Goal: Complete application form

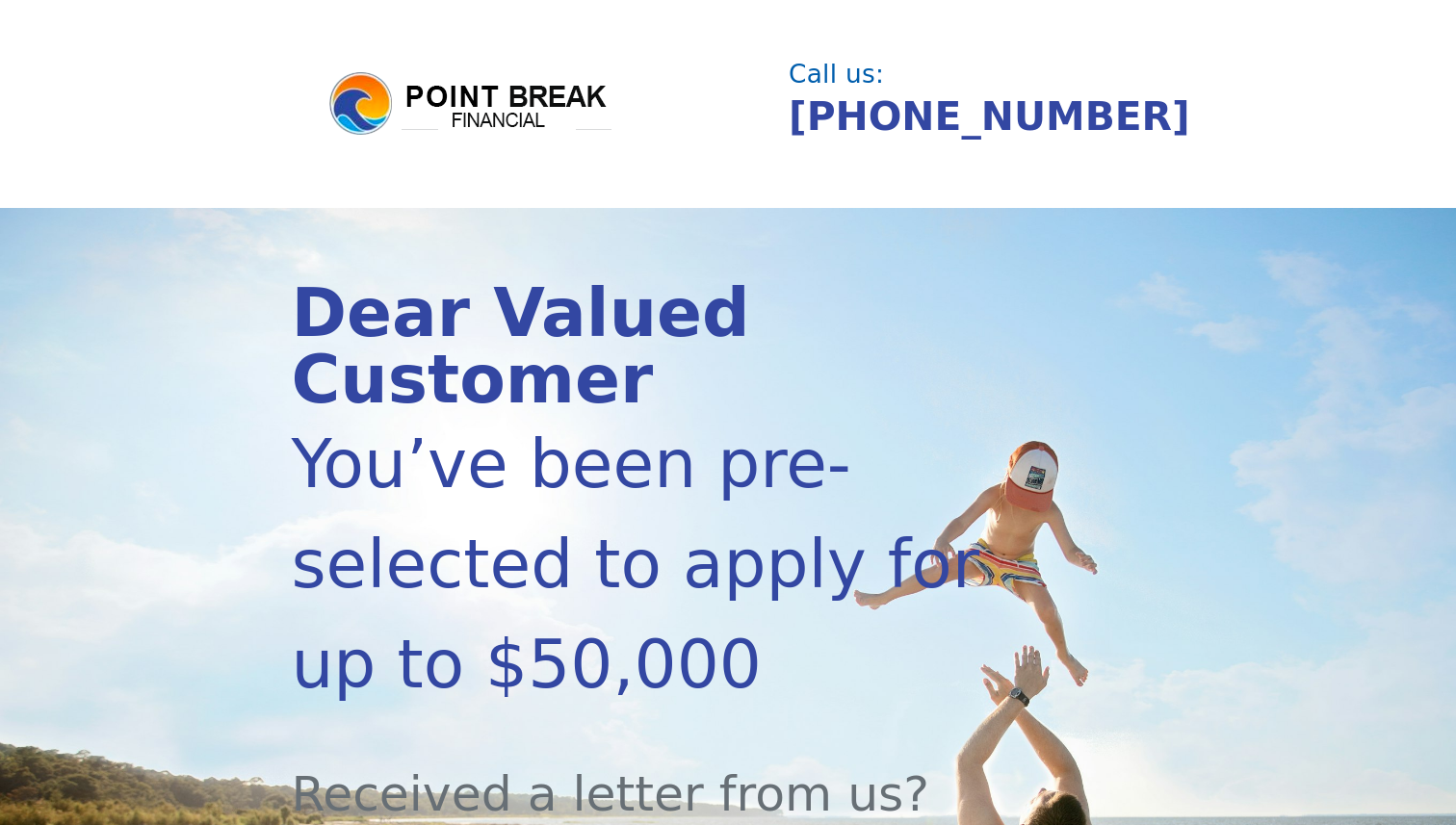
scroll to position [632, 0]
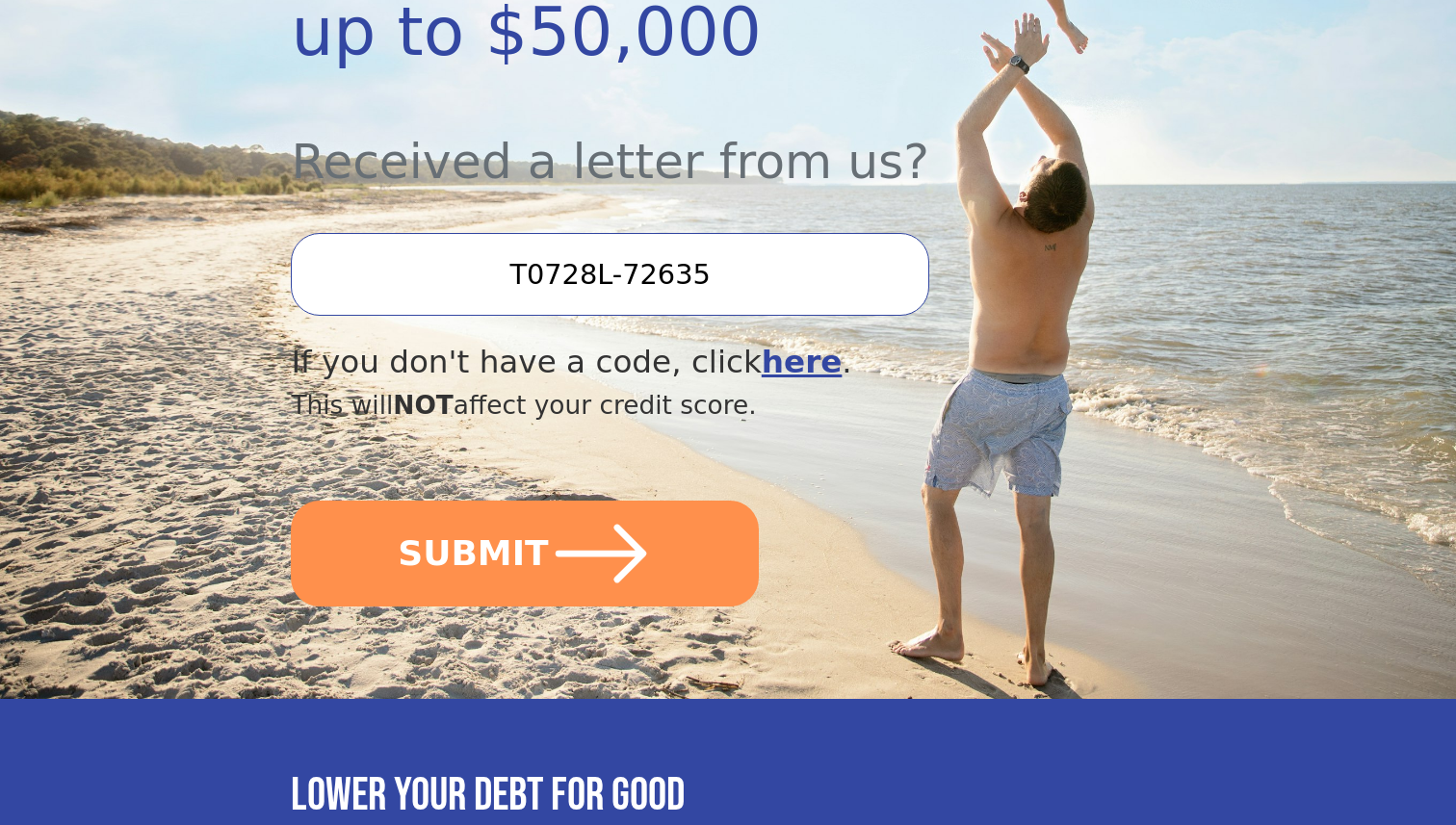
click at [438, 233] on input "T0728L-72635" at bounding box center [609, 275] width 637 height 83
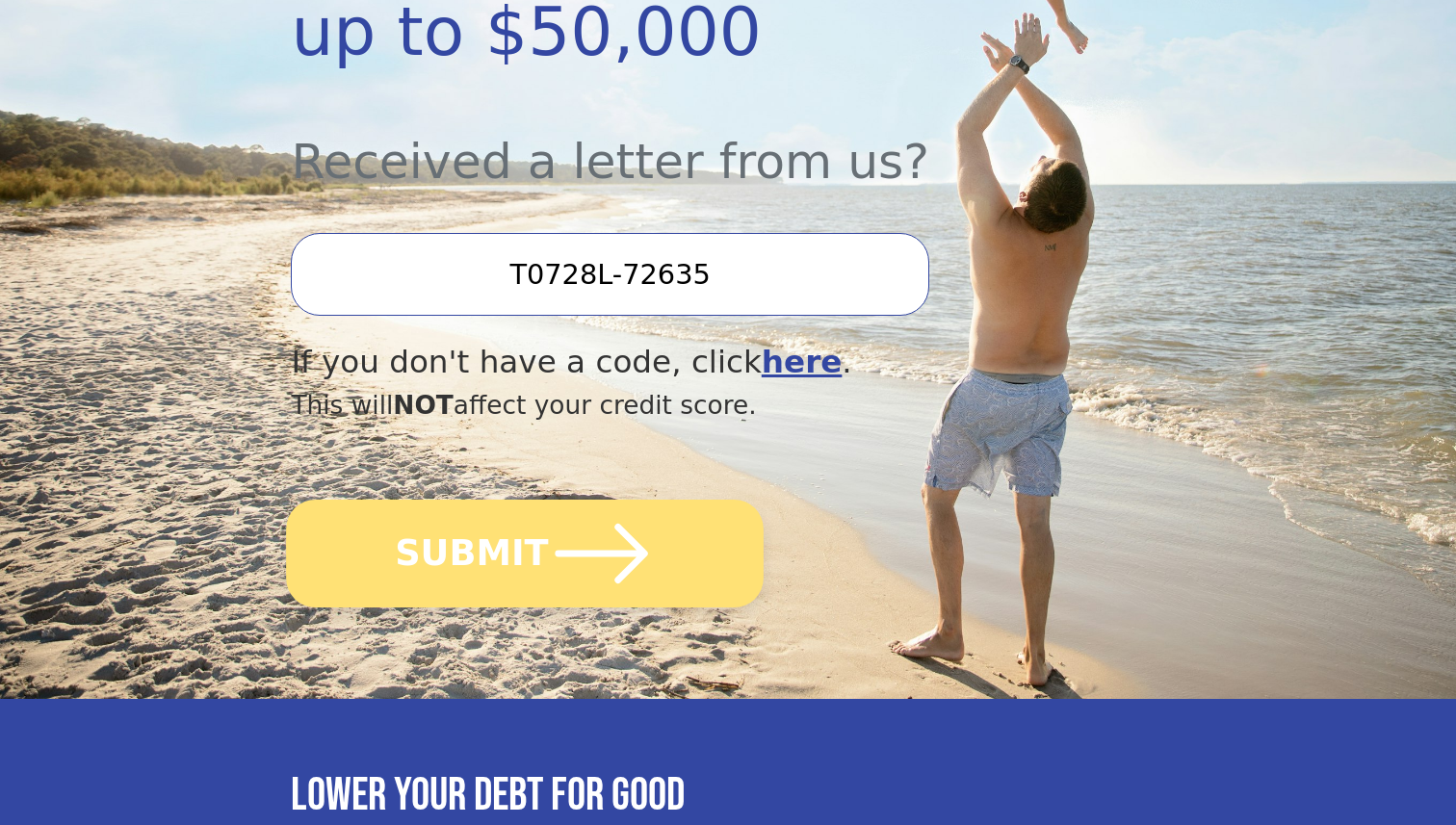
click at [571, 512] on icon "submit" at bounding box center [602, 553] width 106 height 106
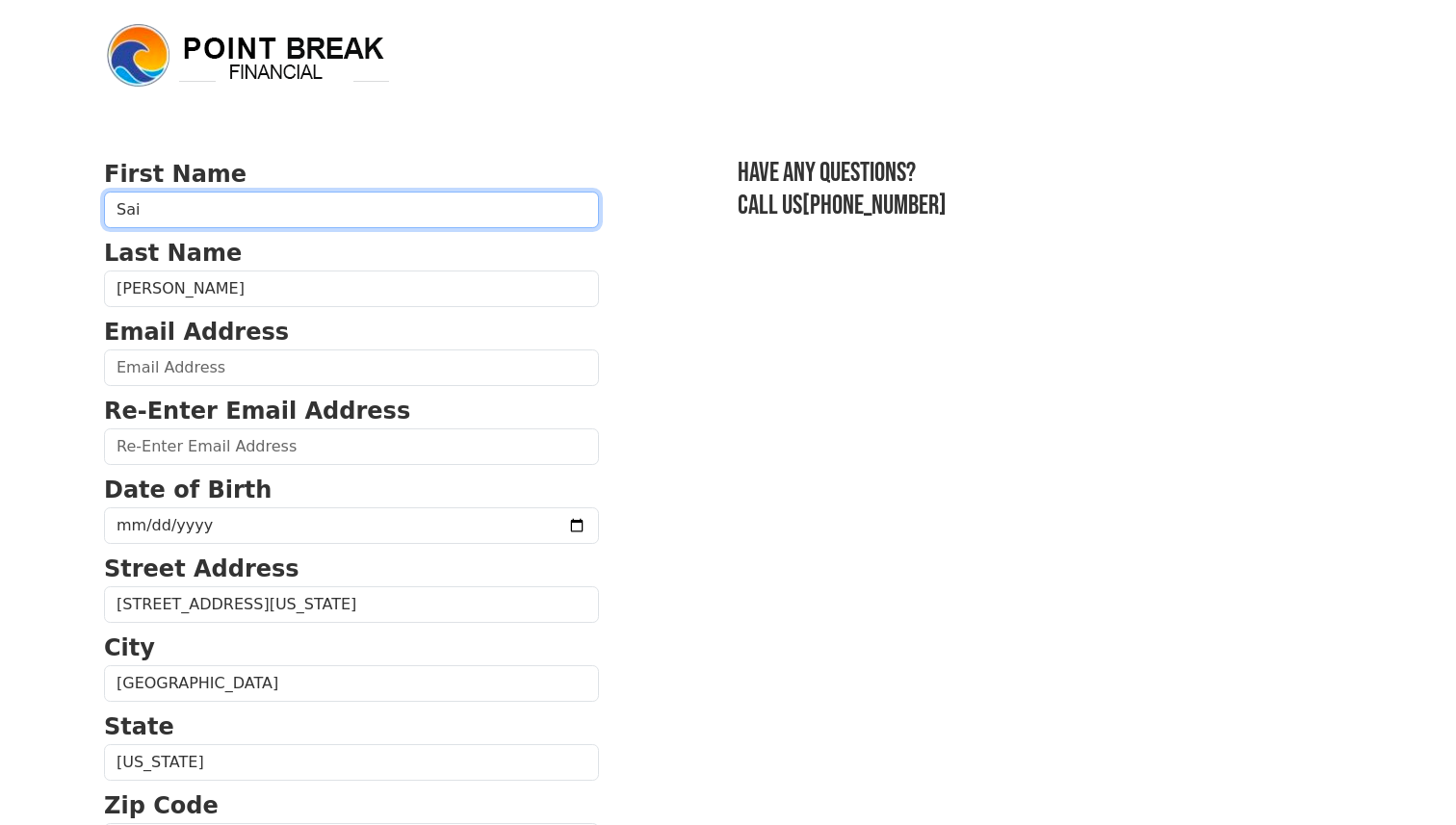
click at [470, 216] on input "Sai" at bounding box center [351, 210] width 495 height 37
type input "Sai Karthik"
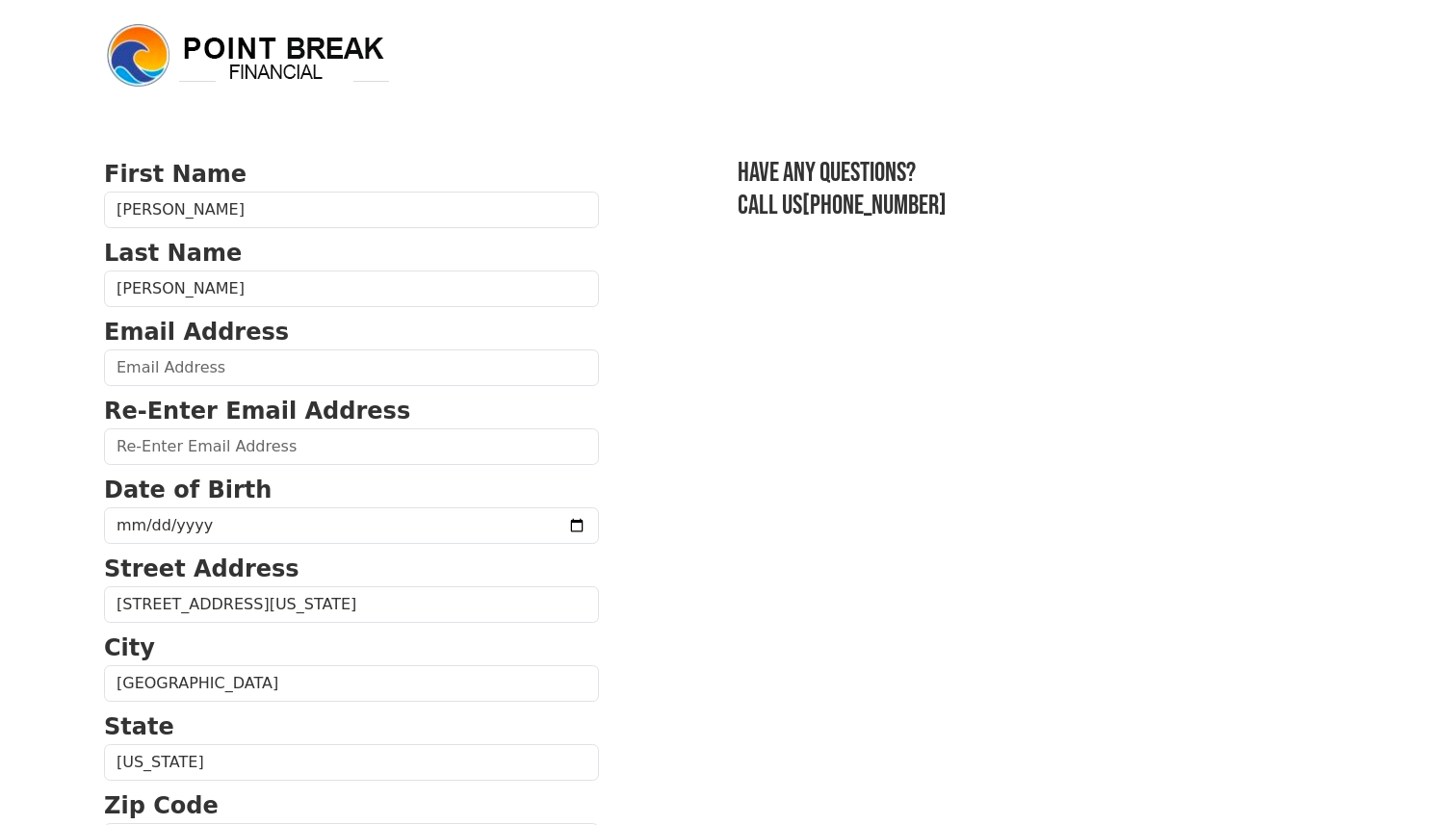
click at [499, 354] on input "email" at bounding box center [351, 367] width 495 height 37
type input "sunnykarthik4@gmail.com"
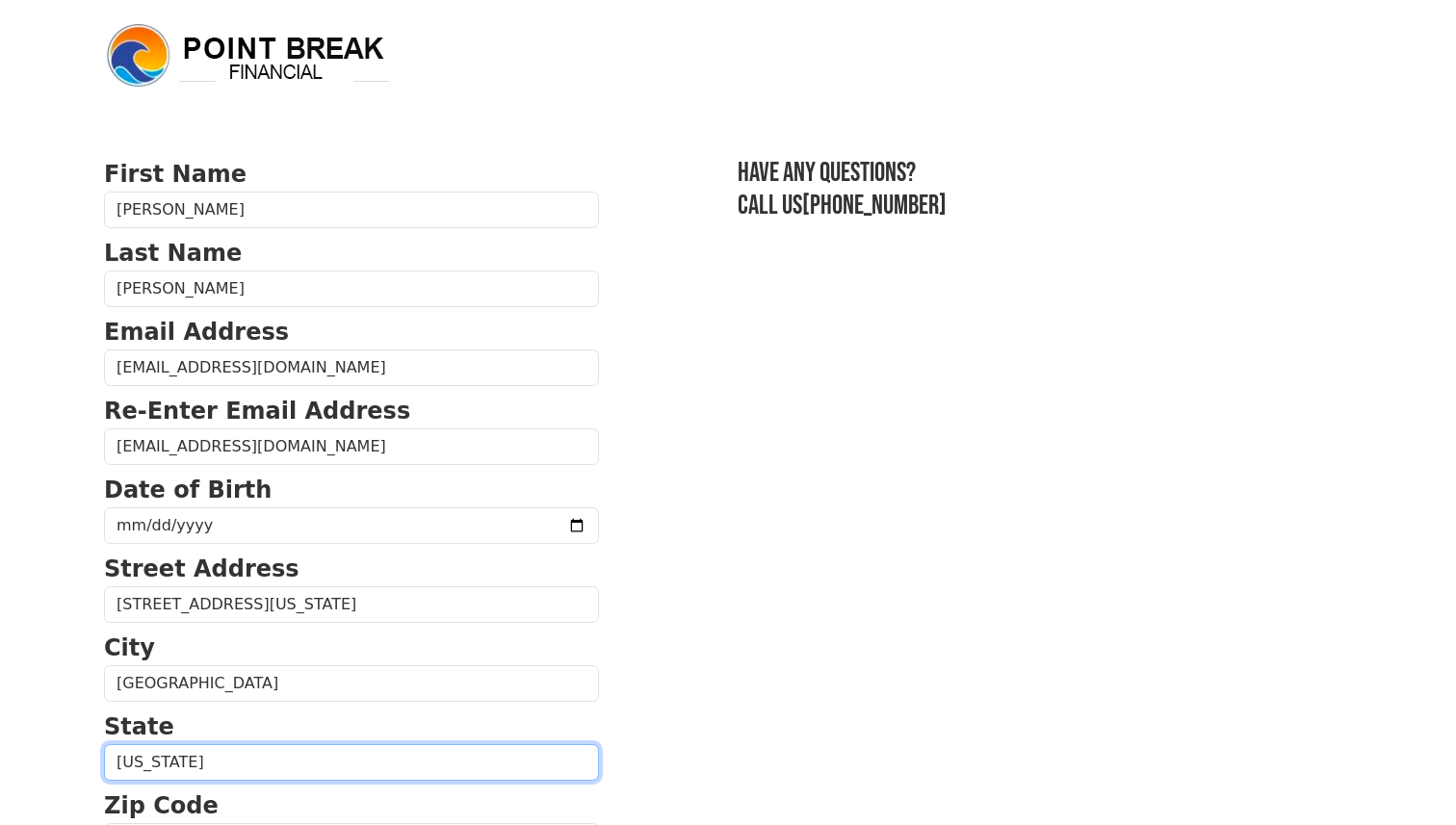
type input "9135448491"
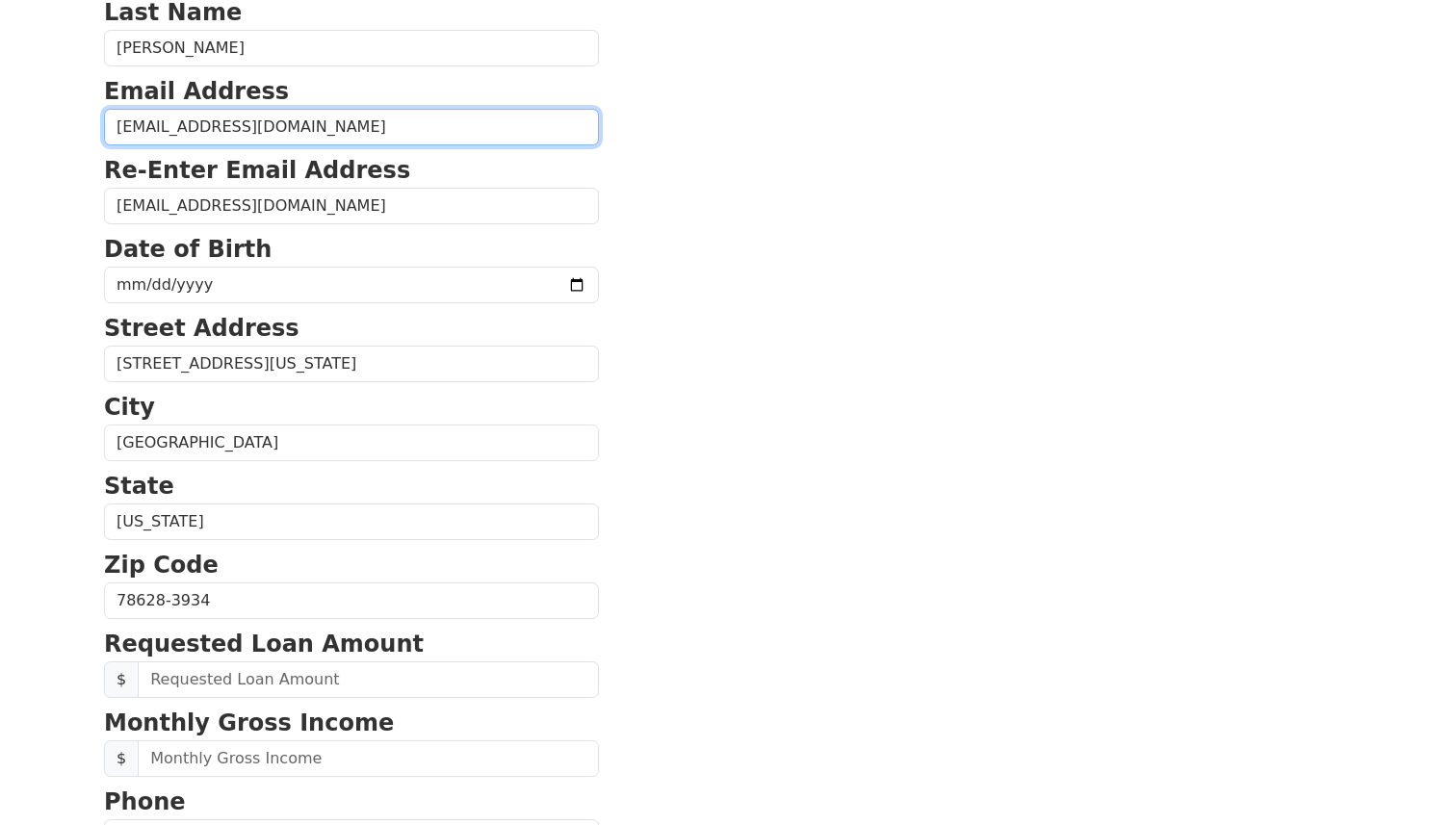
scroll to position [259, 0]
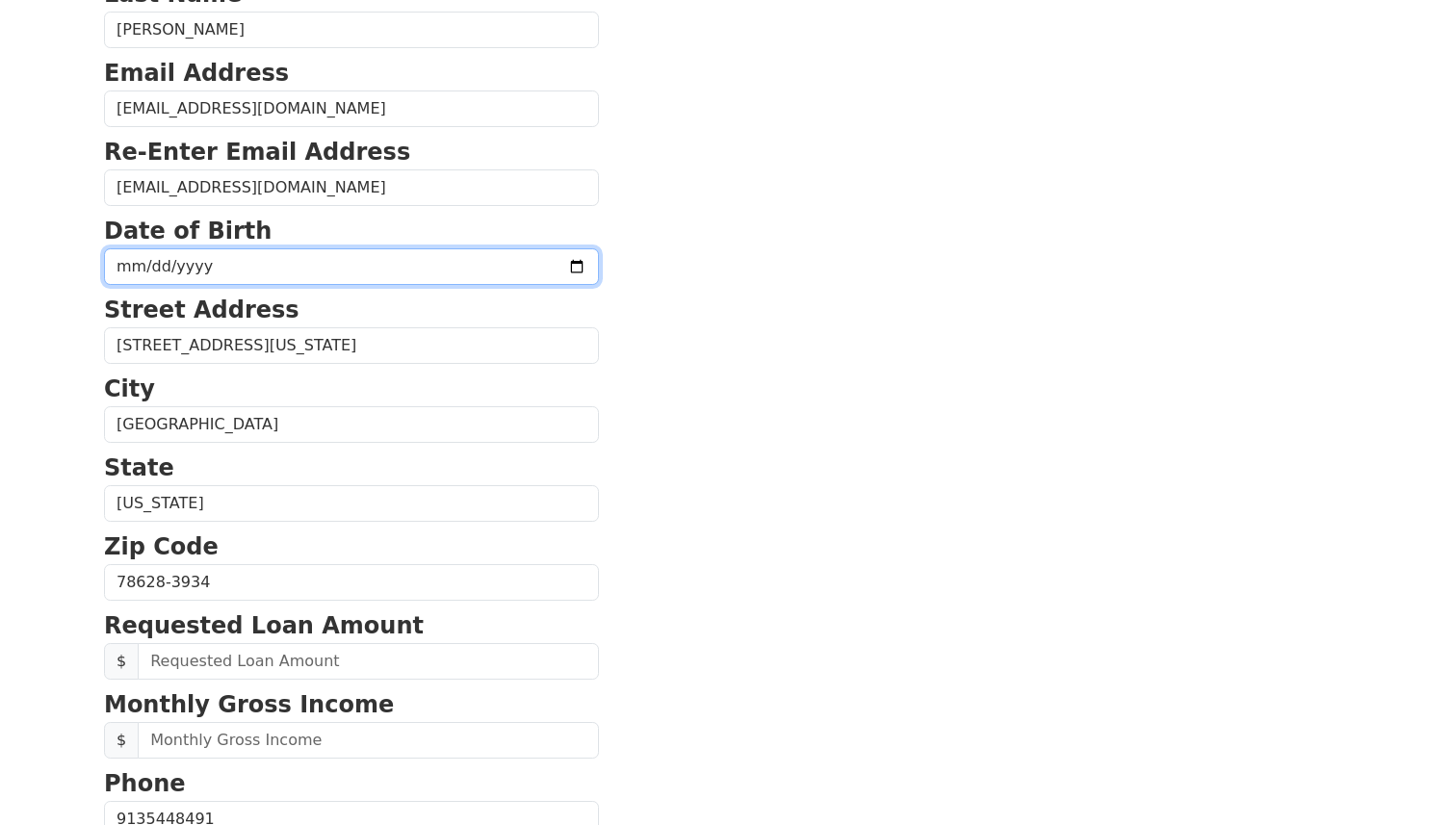
click at [534, 273] on input "date" at bounding box center [351, 267] width 495 height 37
type input "1995-05-31"
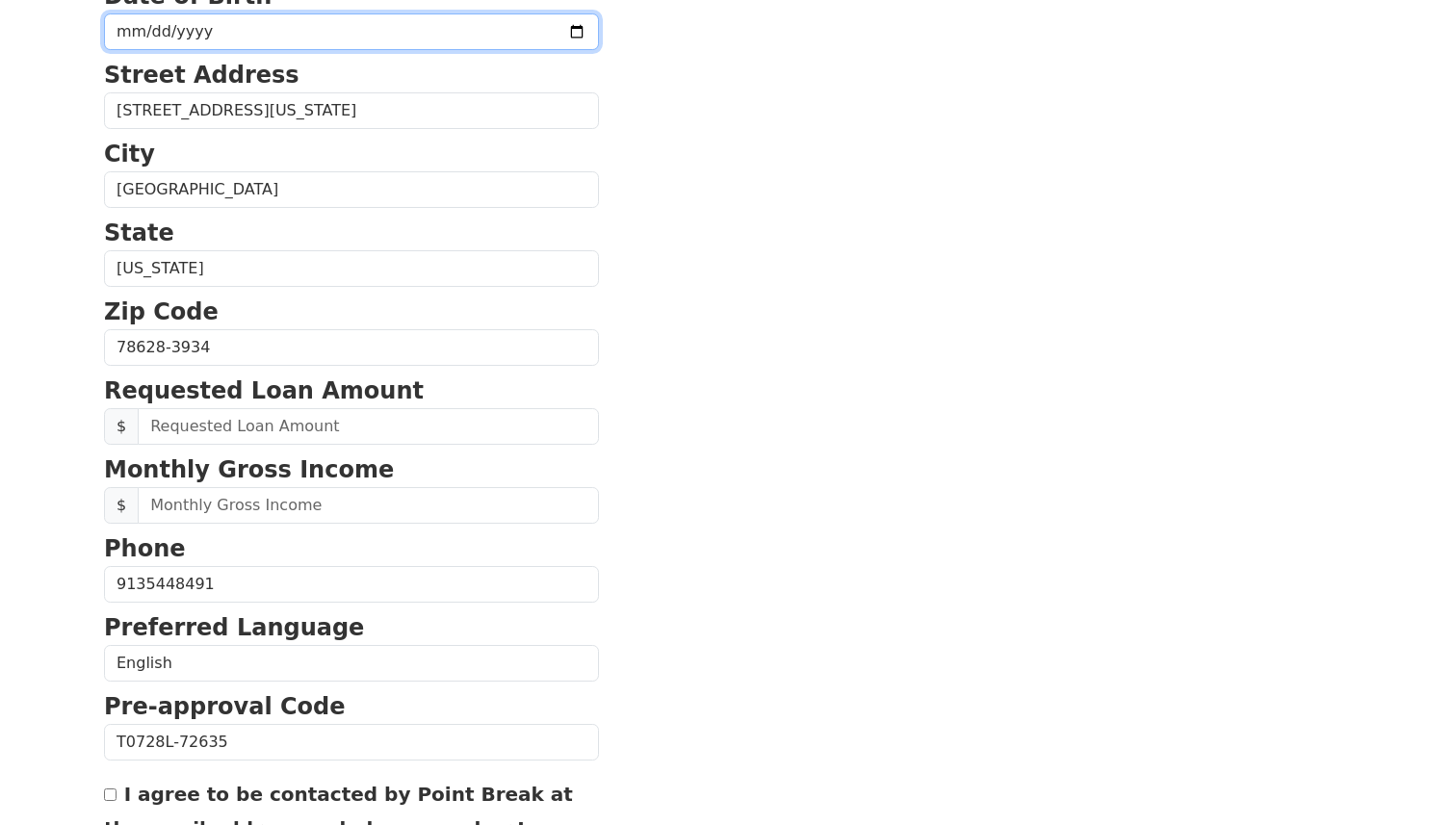
scroll to position [706, 0]
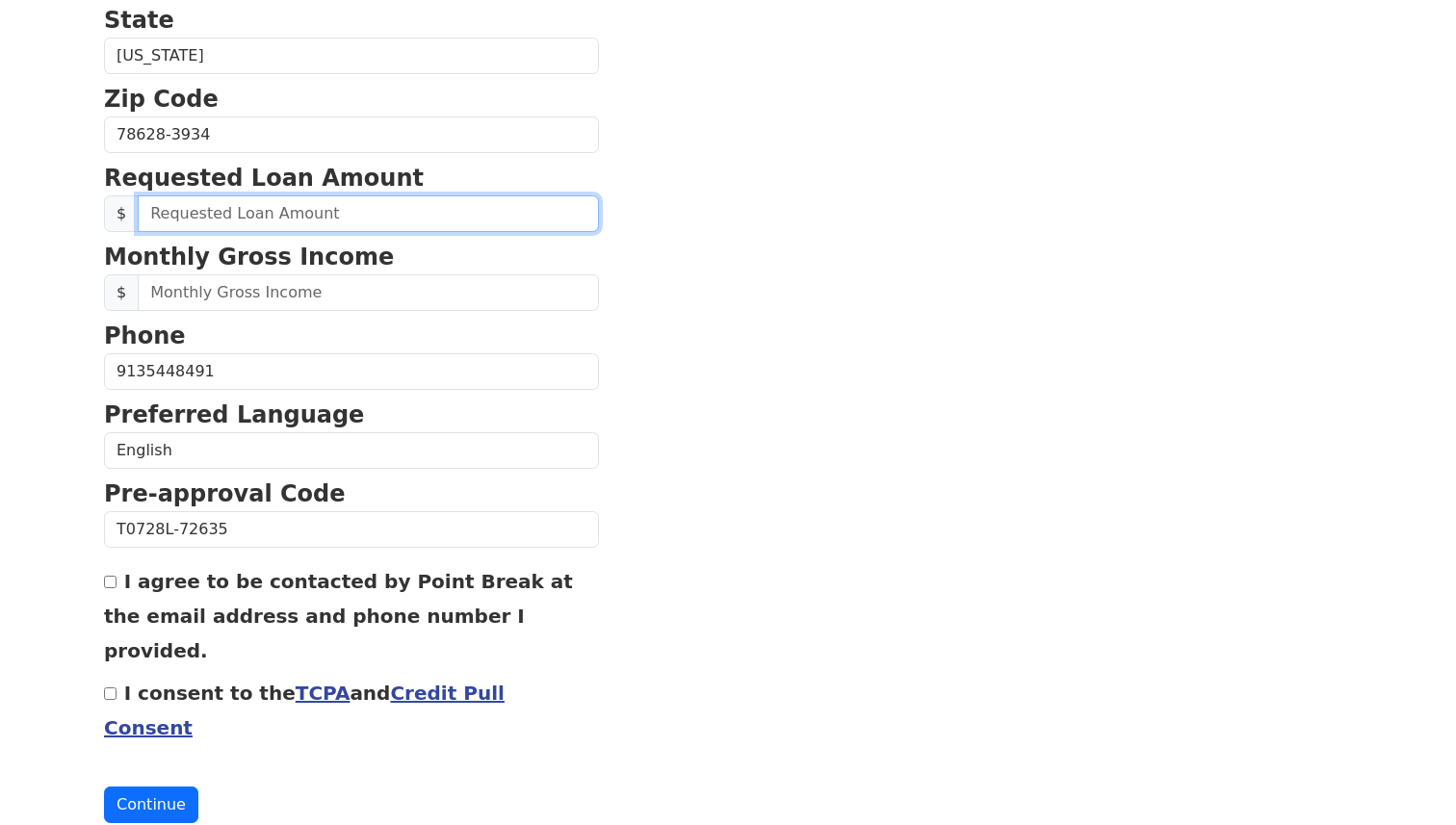
click at [248, 216] on input "text" at bounding box center [368, 214] width 461 height 37
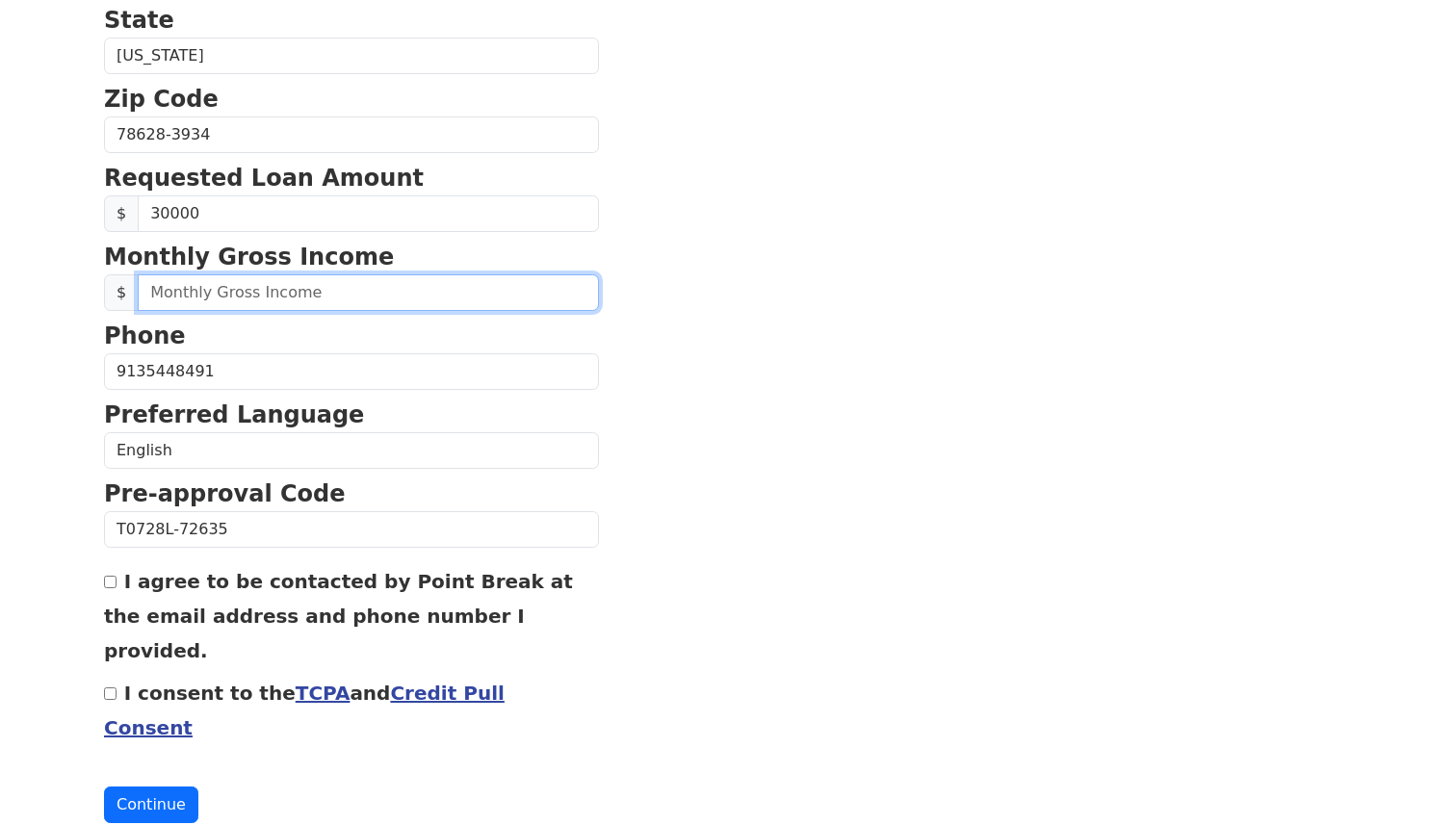
click at [238, 298] on input "text" at bounding box center [368, 293] width 461 height 37
type input "30,000.00"
type input "(913) 544-8491"
type input "6,500.00"
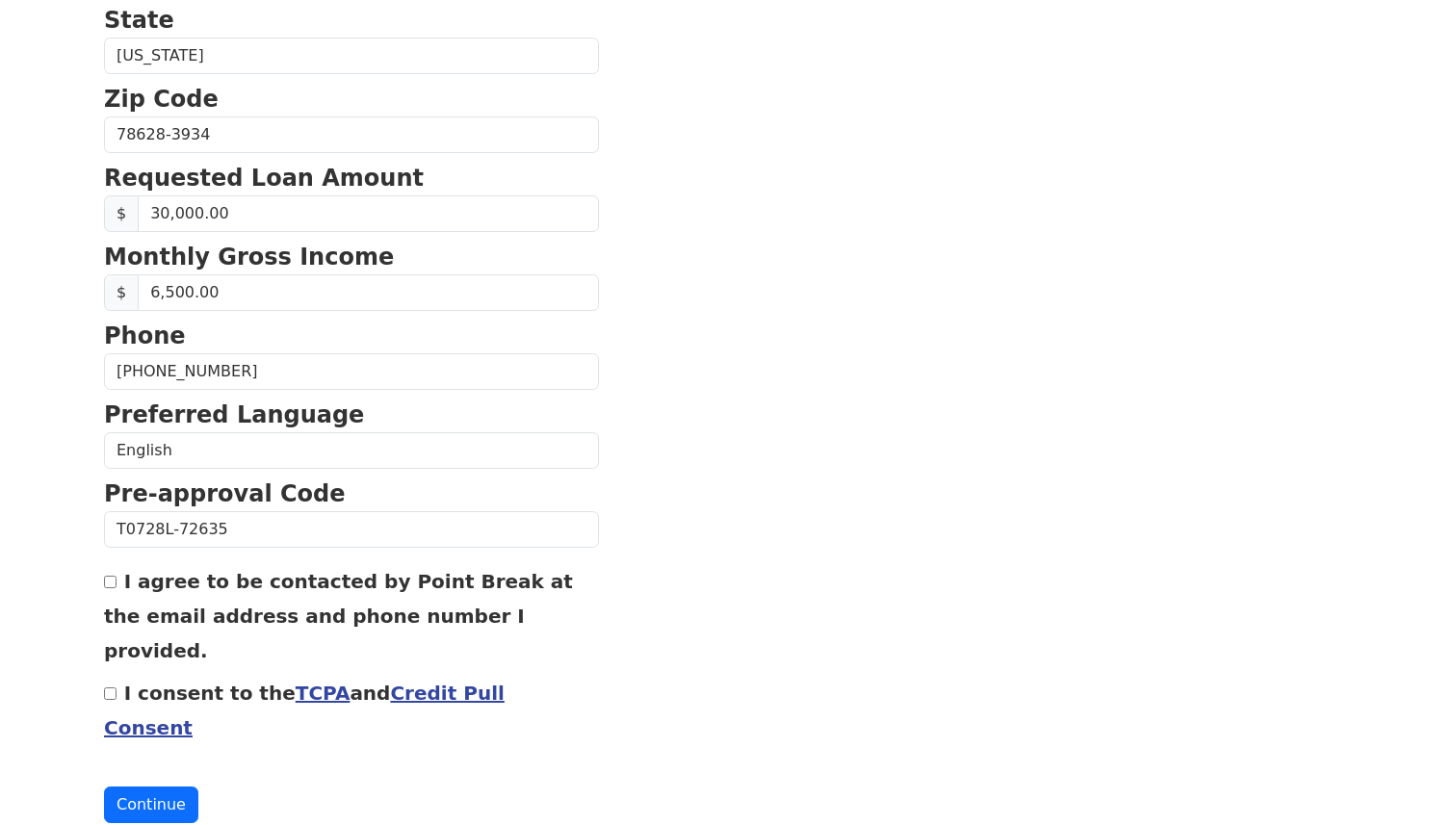
click at [111, 584] on input "I agree to be contacted by Point Break at the email address and phone number I …" at bounding box center [110, 581] width 13 height 13
checkbox input "true"
click at [113, 687] on input "I consent to the TCPA and Credit Pull Consent" at bounding box center [110, 693] width 13 height 13
checkbox input "true"
drag, startPoint x: 151, startPoint y: 294, endPoint x: 187, endPoint y: 294, distance: 36.0
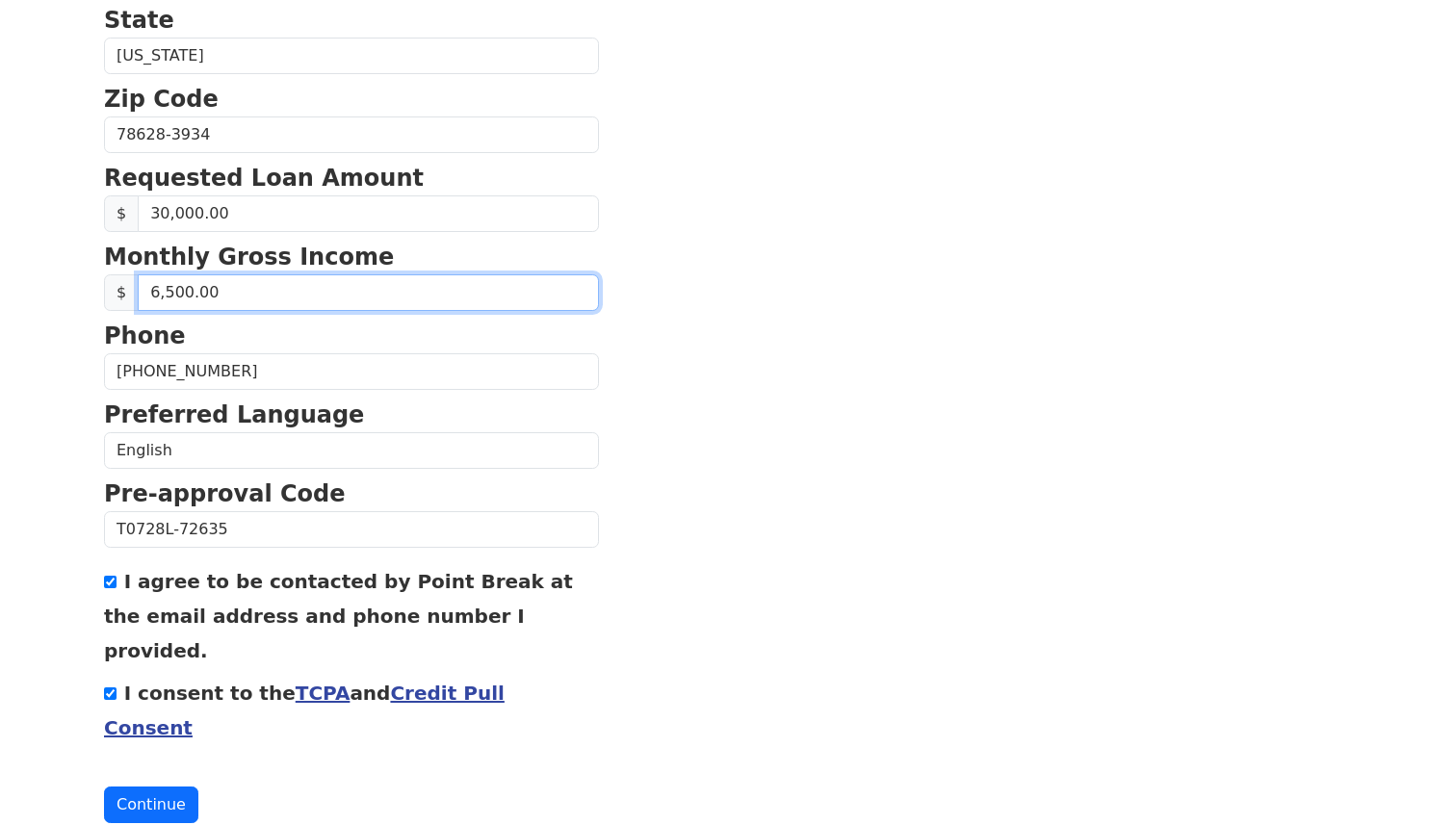
click at [187, 294] on input "6,500.00" at bounding box center [368, 293] width 461 height 37
type input "9,200.00"
click at [104, 786] on button "Continue" at bounding box center [151, 805] width 94 height 37
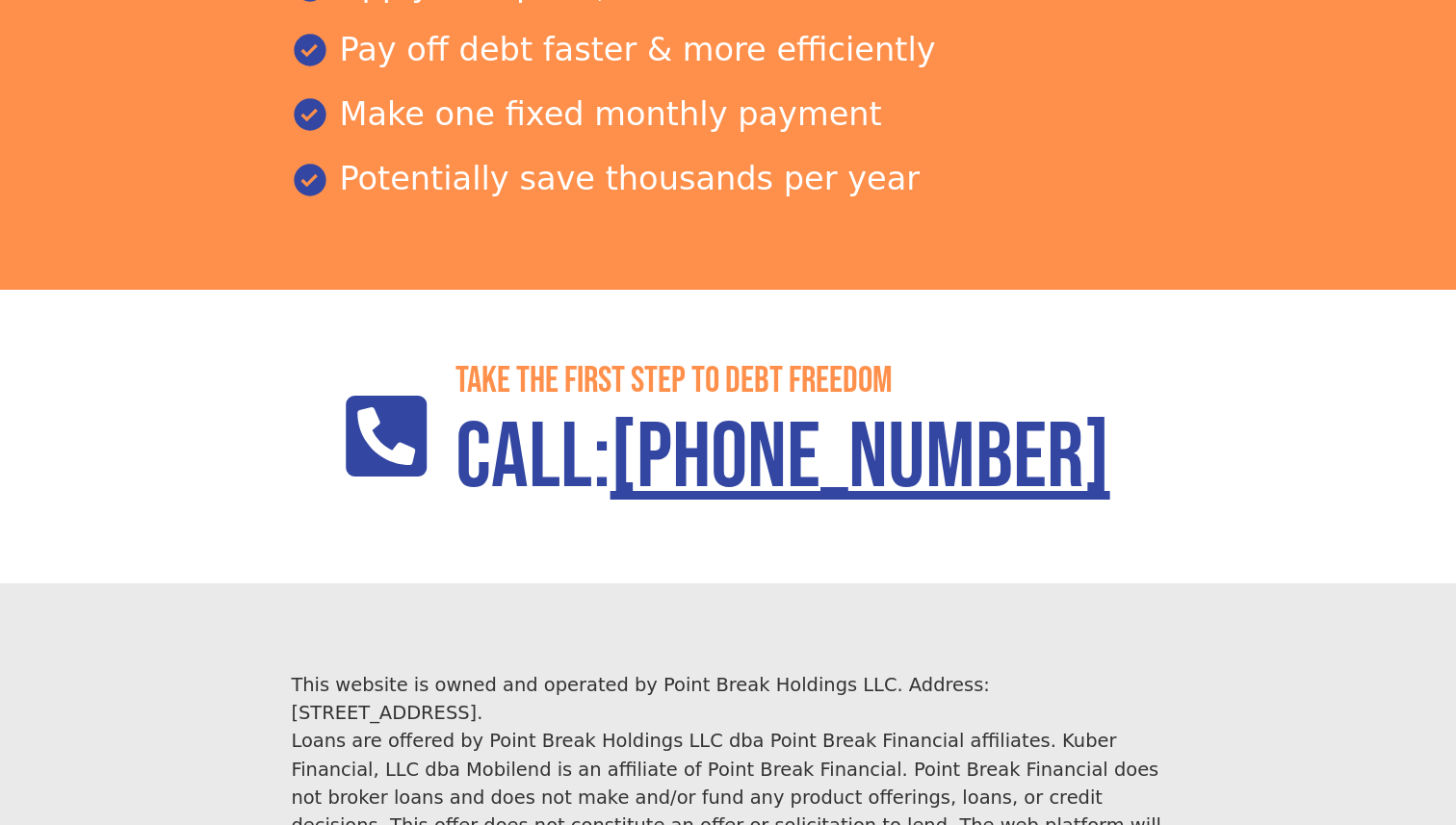
scroll to position [3249, 0]
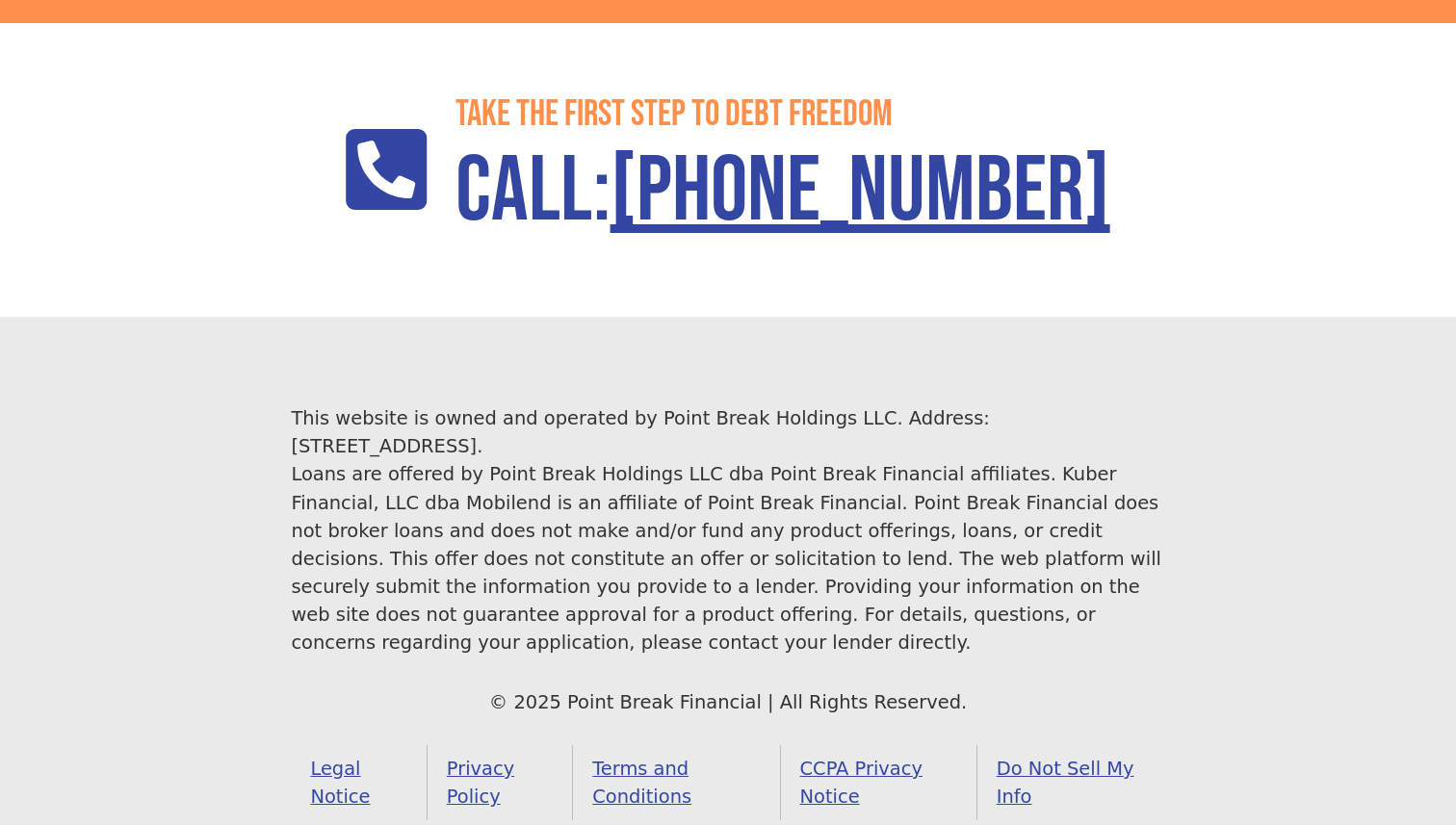
click at [1041, 745] on link "Do Not Sell My Info" at bounding box center [1070, 783] width 188 height 75
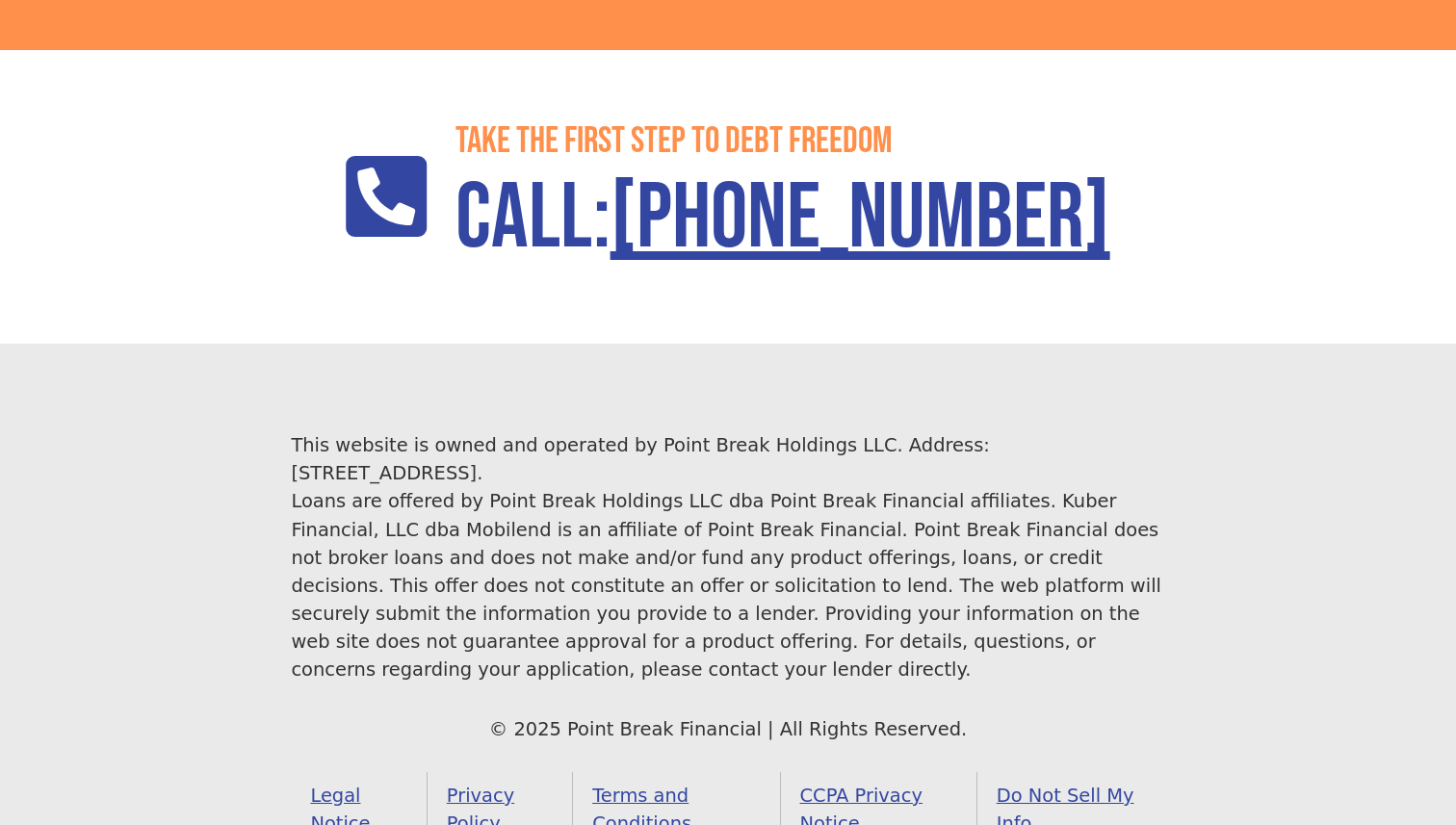
scroll to position [3249, 0]
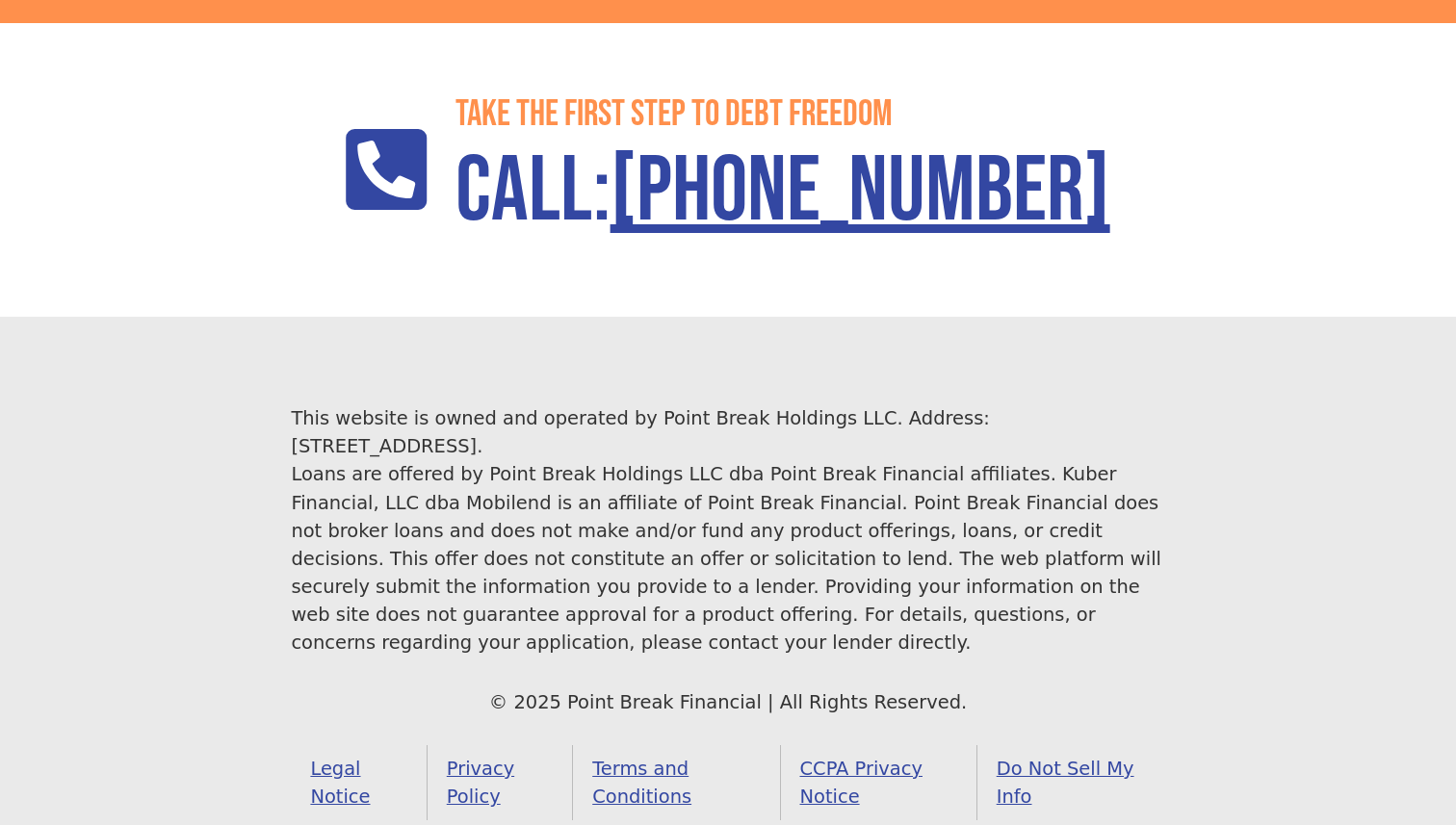
click at [1100, 745] on link "Do Not Sell My Info" at bounding box center [1070, 783] width 188 height 75
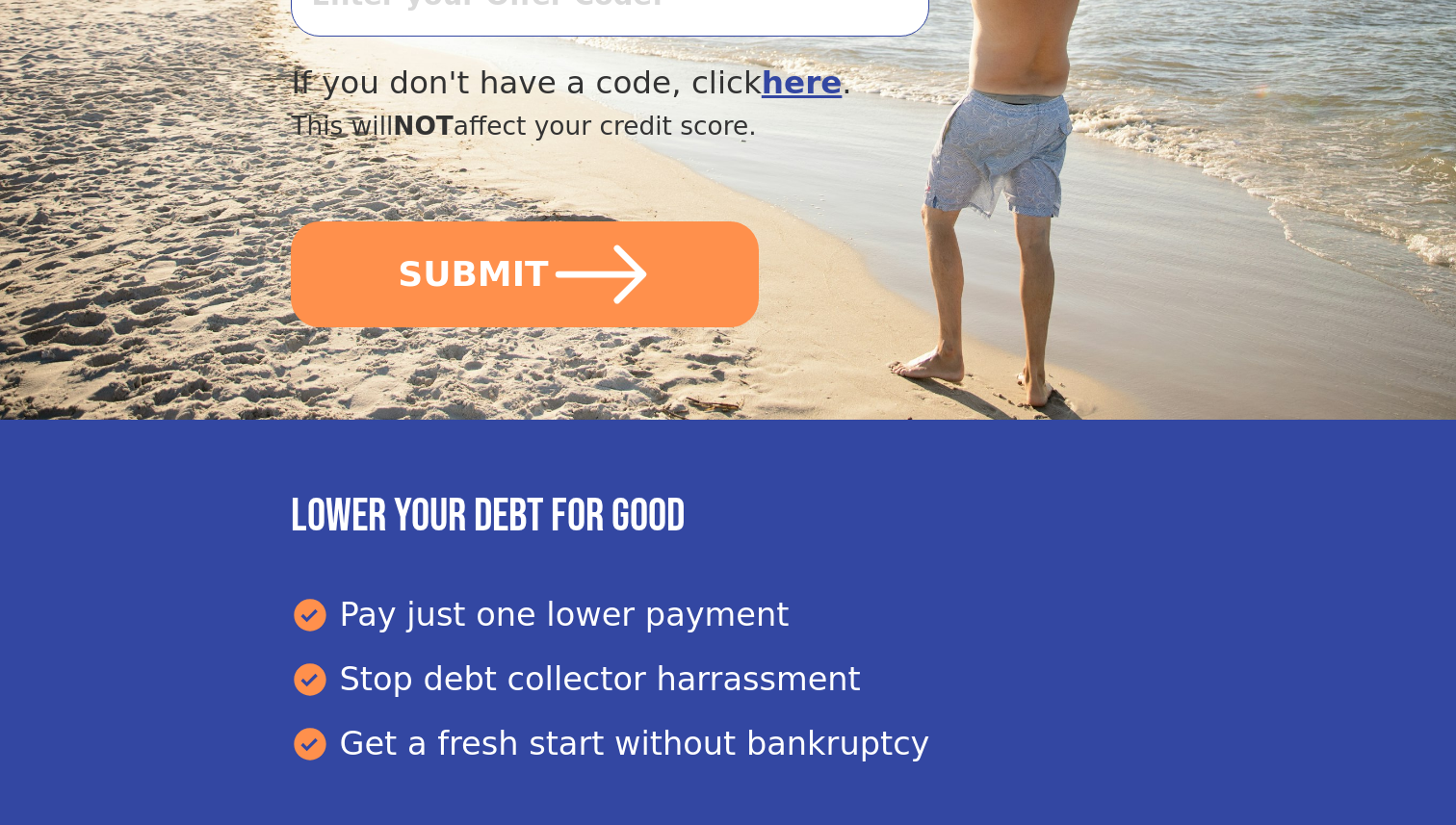
scroll to position [0, 0]
